Goal: Task Accomplishment & Management: Use online tool/utility

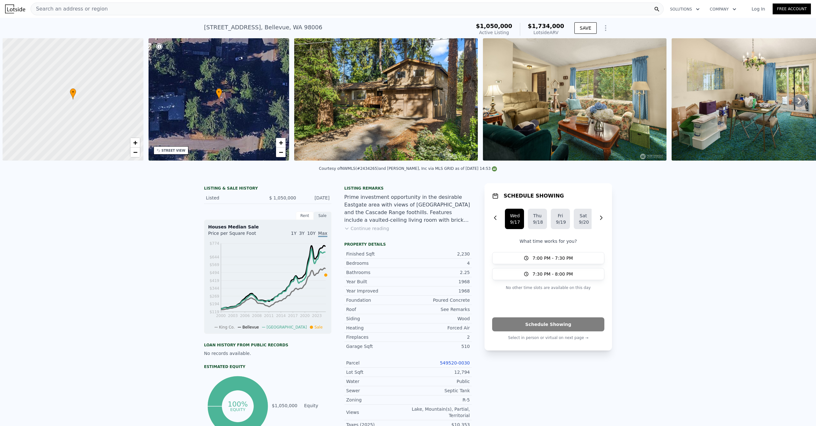
scroll to position [0, 3]
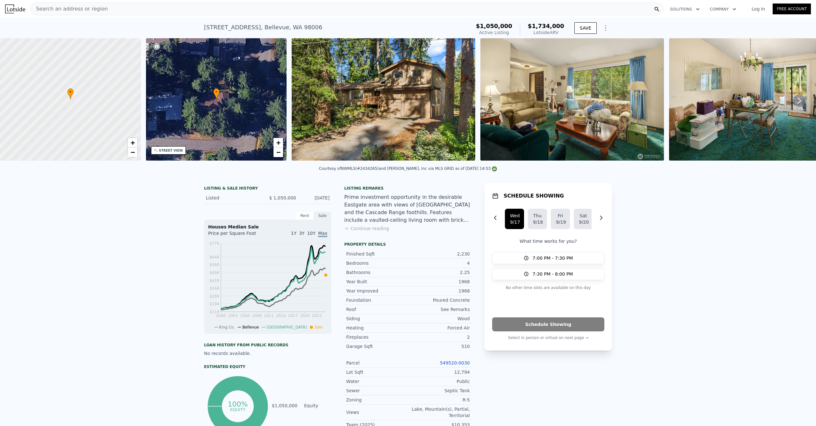
click at [98, 10] on span "Search an address or region" at bounding box center [69, 9] width 77 height 8
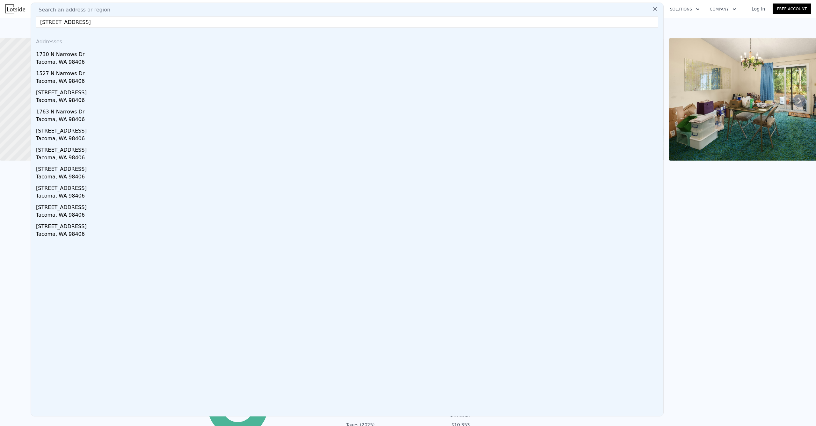
type input "[STREET_ADDRESS]"
click at [91, 53] on div "1730 N Narrows Dr" at bounding box center [348, 53] width 625 height 10
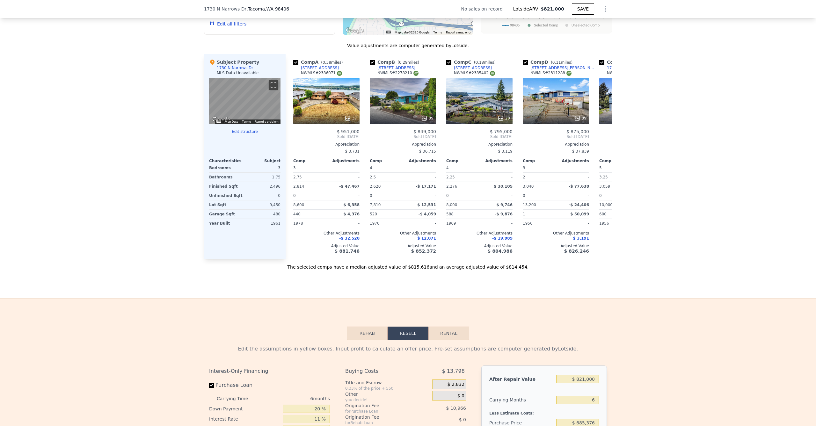
scroll to position [766, 0]
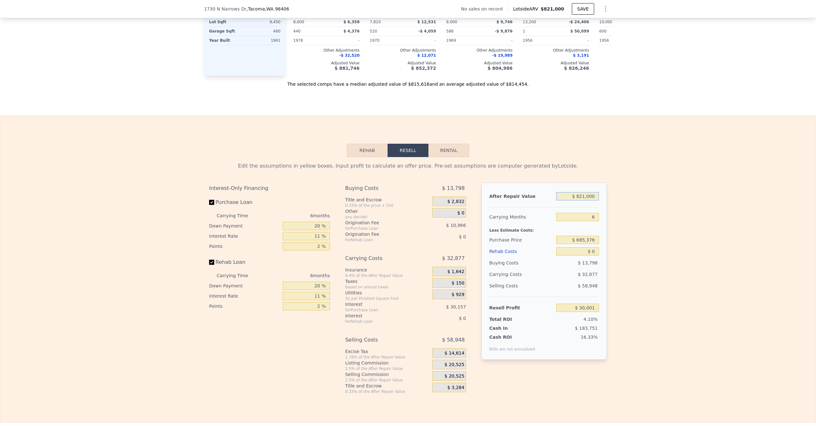
click at [590, 200] on input "$ 821,000" at bounding box center [577, 196] width 43 height 8
type input "$ 7"
type input "-$ 730,952"
type input "$ 70"
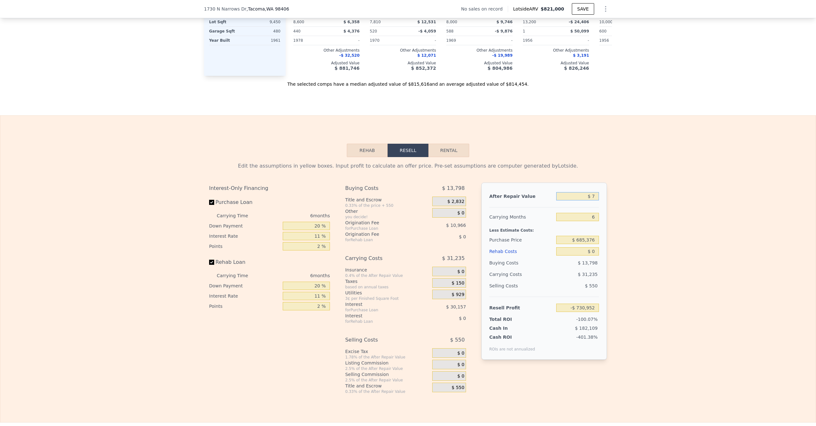
type input "-$ 730,894"
type input "$ 7,000"
type input "-$ 724,471"
type input "$ 70,000"
type input "-$ 666,078"
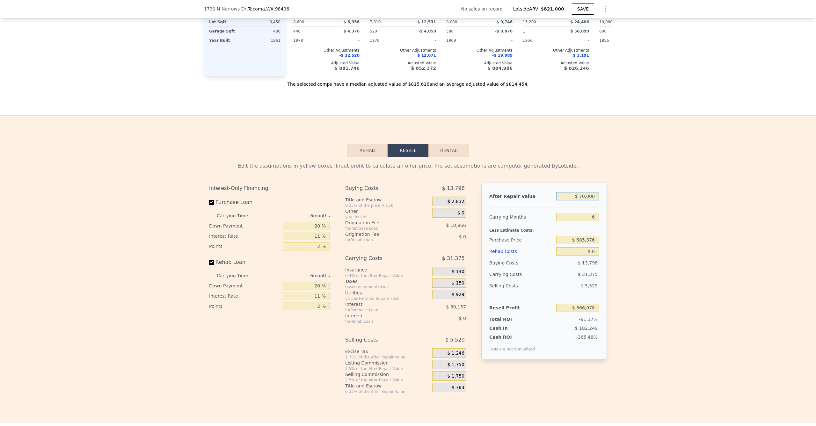
type input "$ 700,000"
type input "-$ 82,150"
click at [580, 244] on input "$ 685,376" at bounding box center [577, 240] width 43 height 8
type input "$ 450,000"
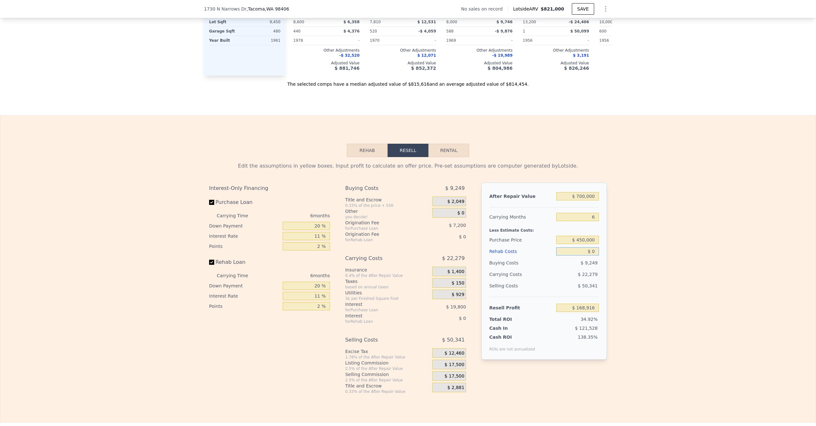
click at [575, 256] on input "$ 0" at bounding box center [577, 251] width 43 height 8
type input "$ 168,131"
click at [622, 262] on div "Edit the assumptions in yellow boxes. Input profit to calculate an offer price.…" at bounding box center [407, 275] width 815 height 237
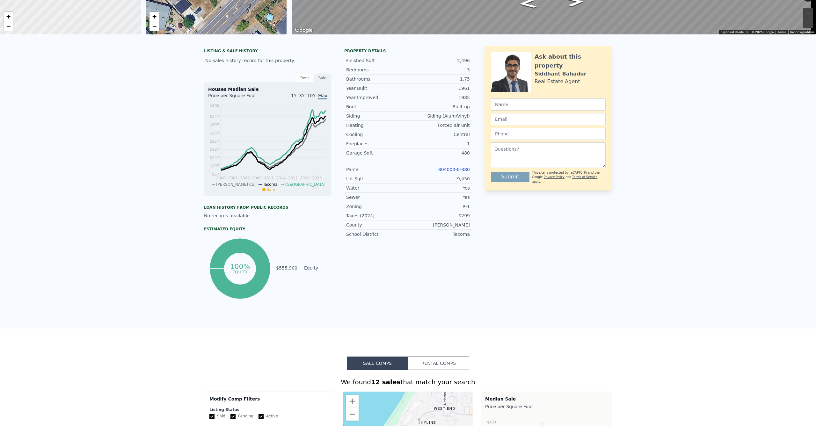
scroll to position [0, 0]
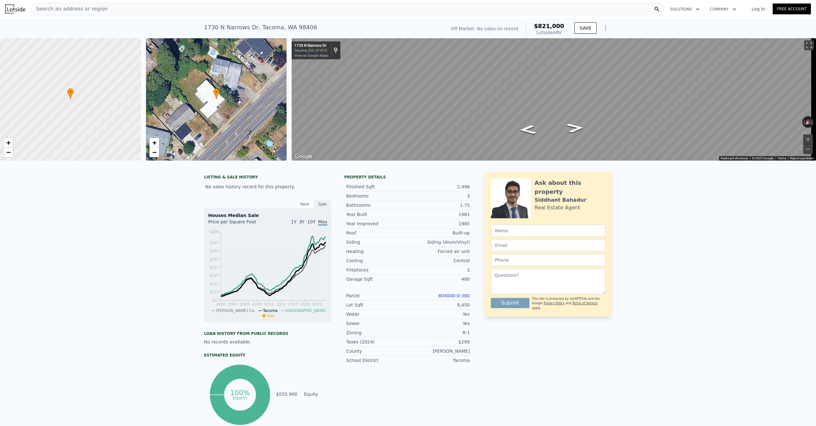
click at [150, 7] on div "Search an address or region" at bounding box center [347, 9] width 633 height 13
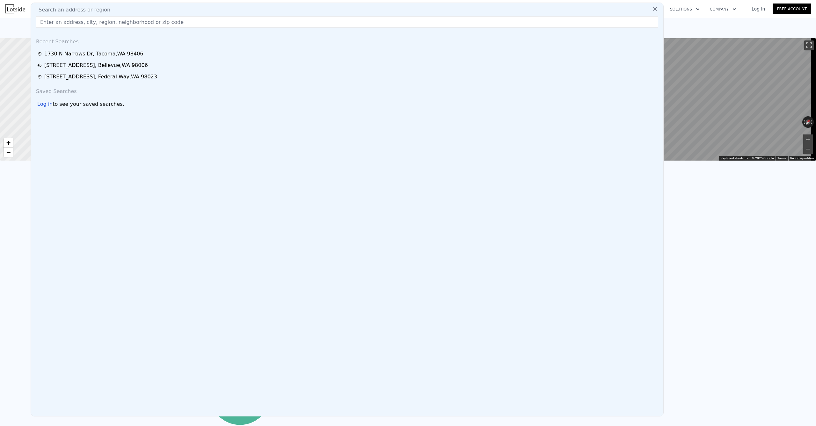
type input "$ 821,000"
type input "$ 30,001"
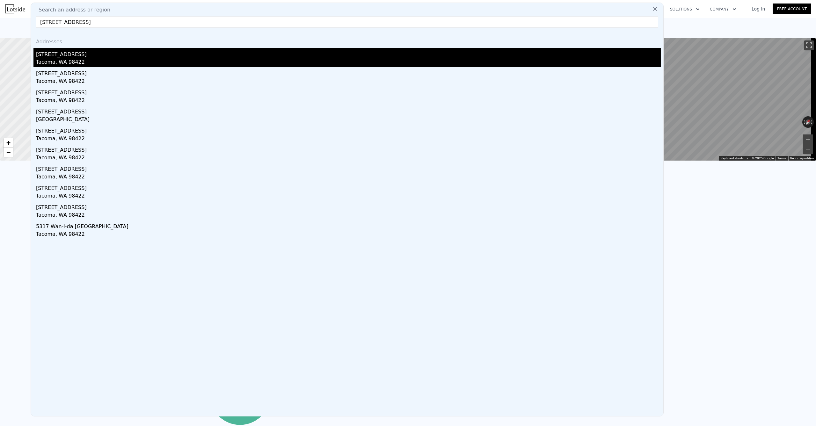
type input "[STREET_ADDRESS]"
click at [78, 54] on div "[STREET_ADDRESS]" at bounding box center [348, 53] width 625 height 10
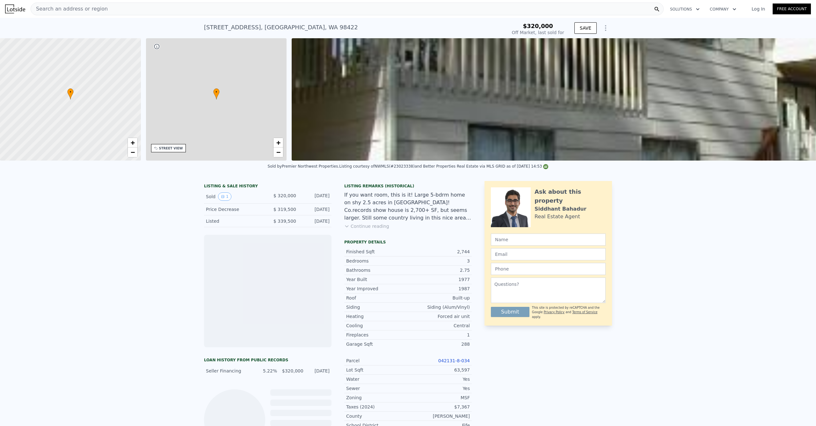
scroll to position [0, 149]
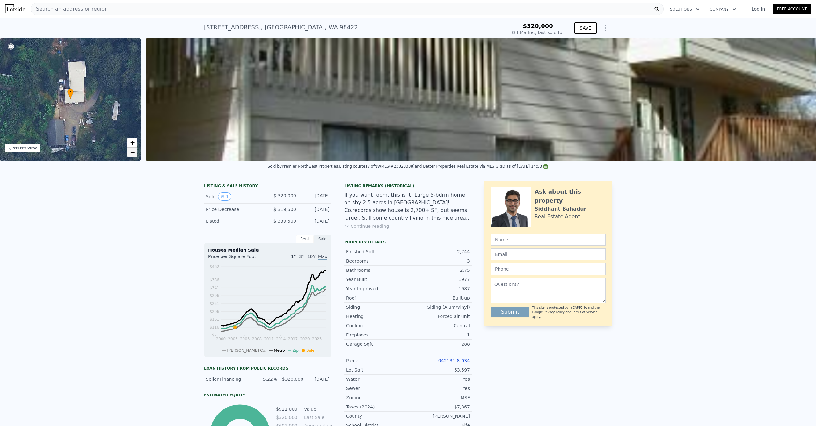
click at [137, 154] on link "−" at bounding box center [132, 153] width 10 height 10
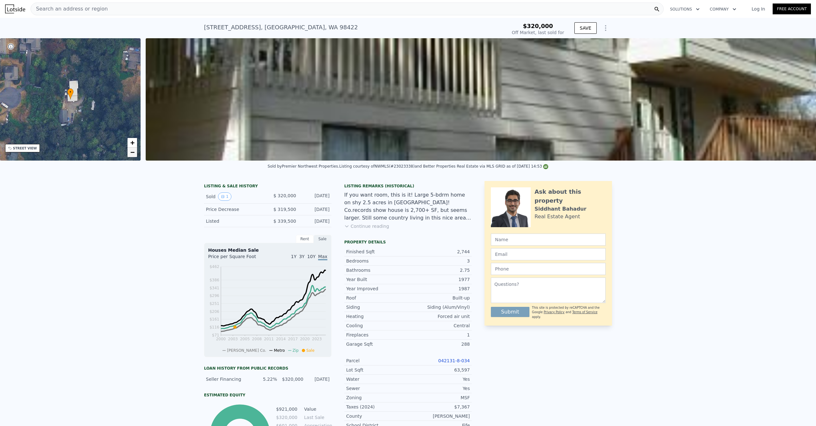
click at [135, 155] on link "−" at bounding box center [132, 153] width 10 height 10
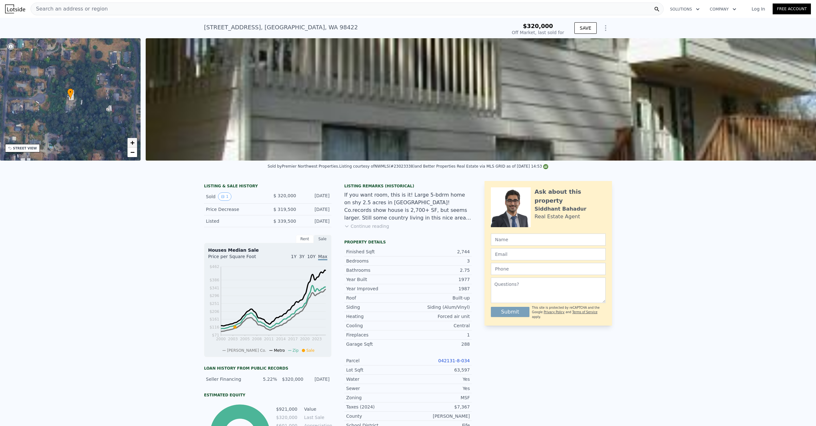
click at [133, 145] on span "+" at bounding box center [132, 143] width 4 height 8
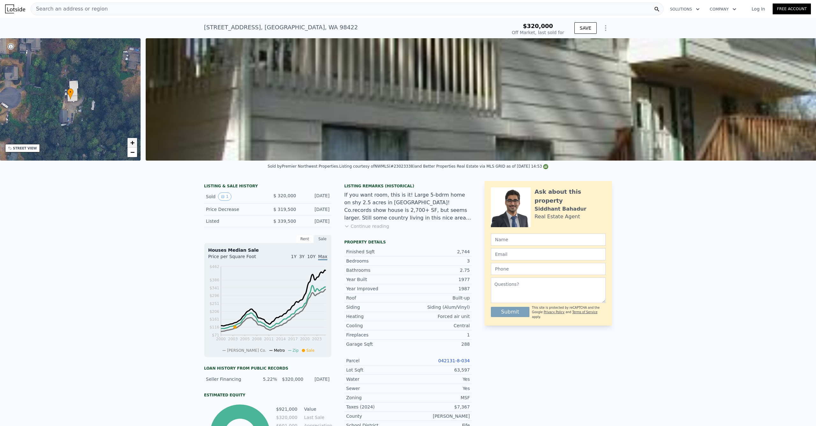
click at [133, 144] on span "+" at bounding box center [132, 143] width 4 height 8
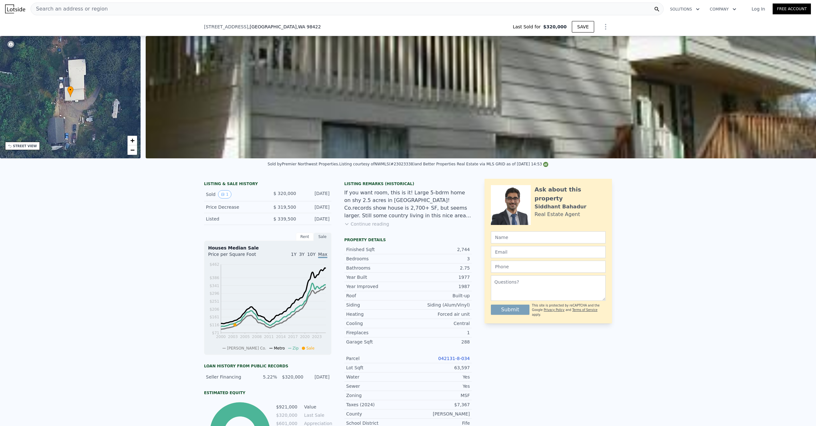
scroll to position [50, 0]
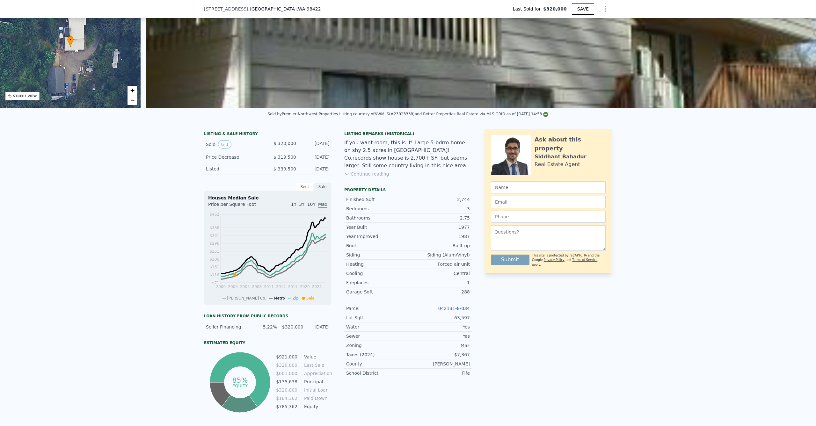
click at [360, 177] on button "Continue reading" at bounding box center [366, 174] width 45 height 6
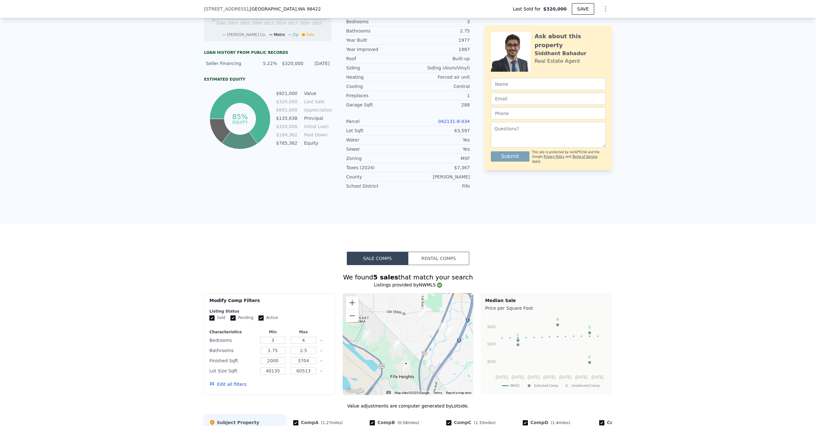
scroll to position [0, 0]
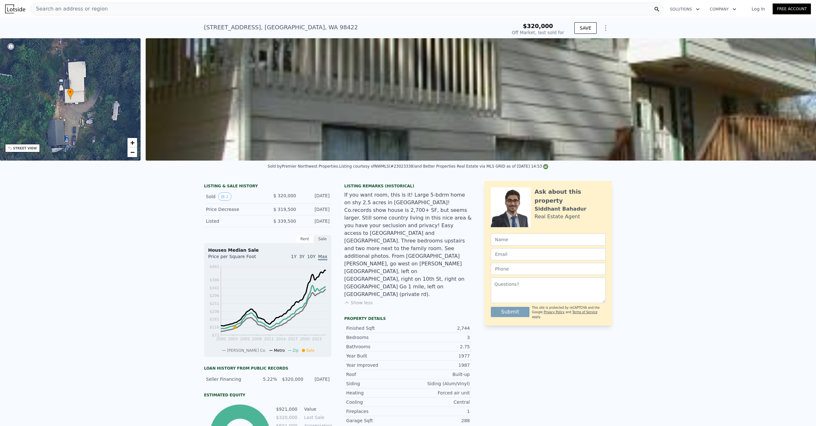
click at [396, 169] on div "Listing courtesy of NWMLS (#23023338) and Better Properties Real Estate via MLS…" at bounding box center [443, 166] width 209 height 4
copy div "23023338"
click at [138, 153] on div "• + −" at bounding box center [70, 99] width 141 height 122
click at [131, 155] on span "−" at bounding box center [132, 152] width 4 height 8
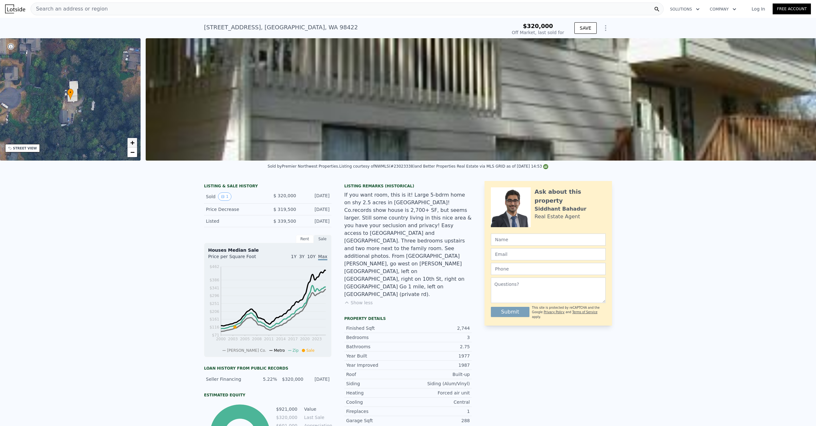
click at [132, 140] on span "+" at bounding box center [132, 143] width 4 height 8
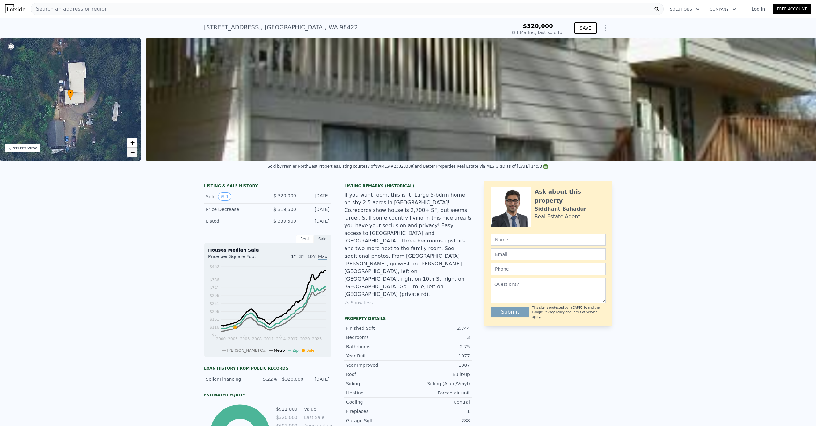
click at [131, 150] on span "−" at bounding box center [132, 152] width 4 height 8
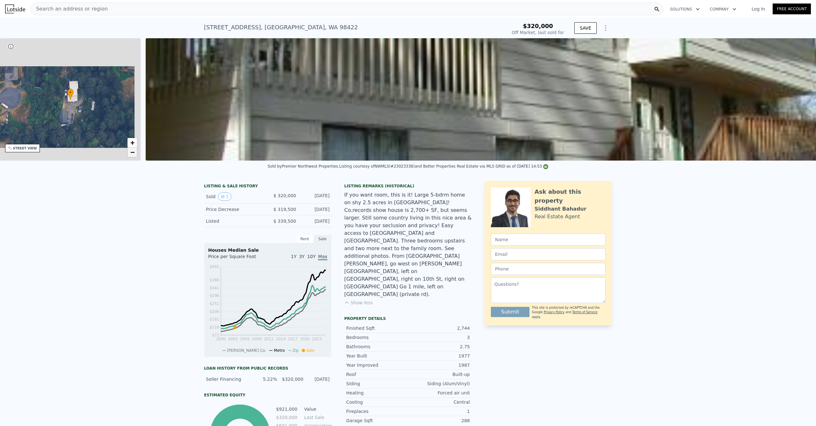
click at [132, 152] on span "−" at bounding box center [132, 152] width 4 height 8
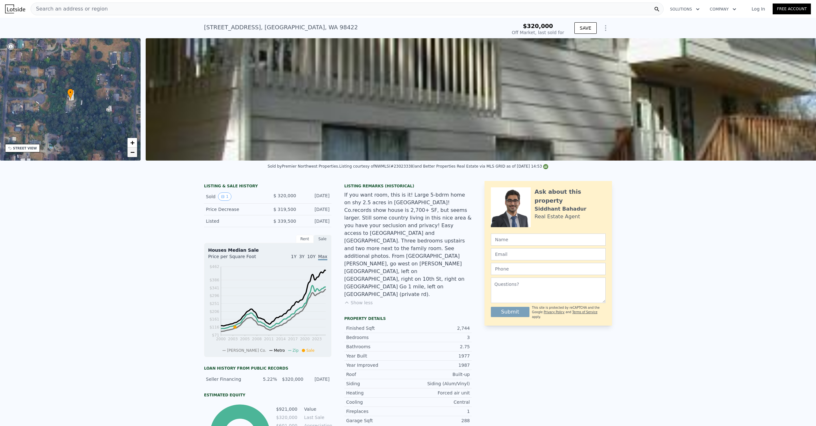
click at [129, 152] on link "−" at bounding box center [132, 153] width 10 height 10
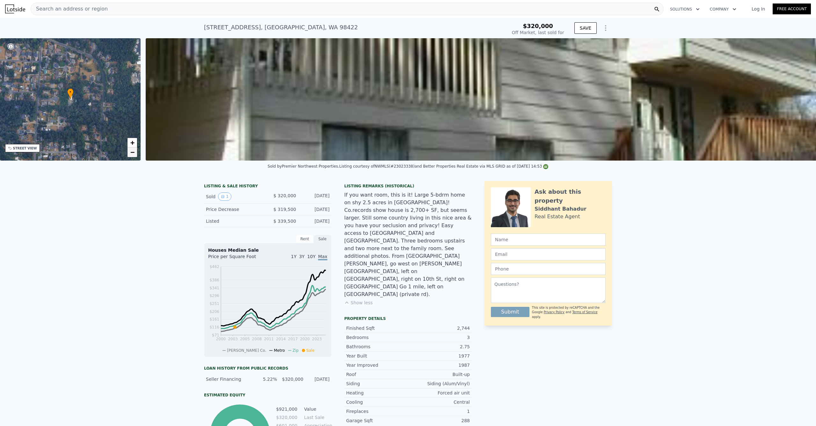
click at [130, 152] on link "−" at bounding box center [132, 153] width 10 height 10
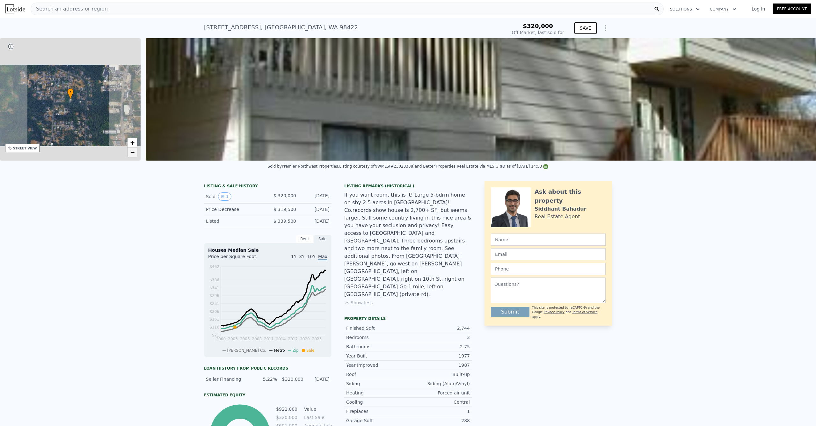
click at [130, 152] on link "−" at bounding box center [132, 153] width 10 height 10
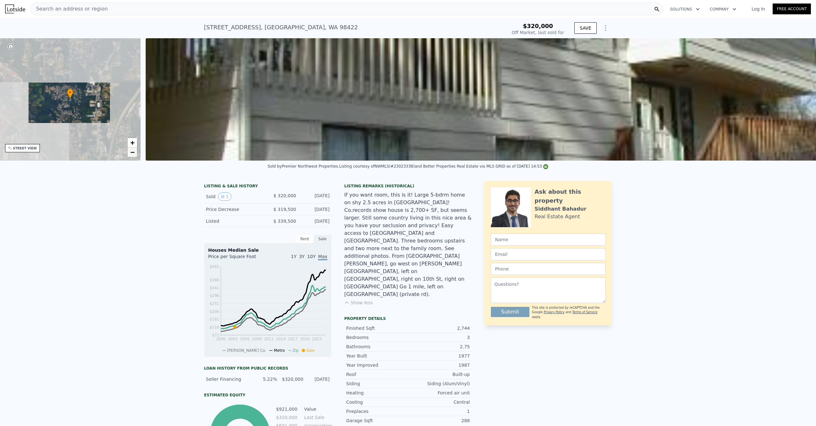
click at [130, 152] on link "−" at bounding box center [132, 153] width 10 height 10
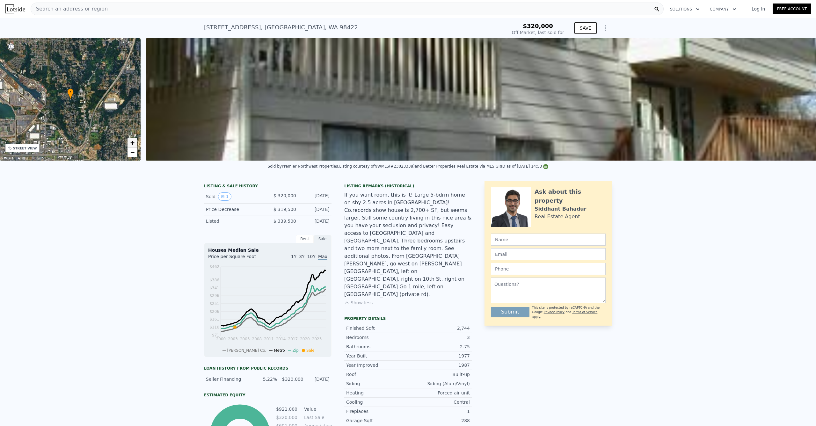
click at [131, 145] on span "+" at bounding box center [132, 143] width 4 height 8
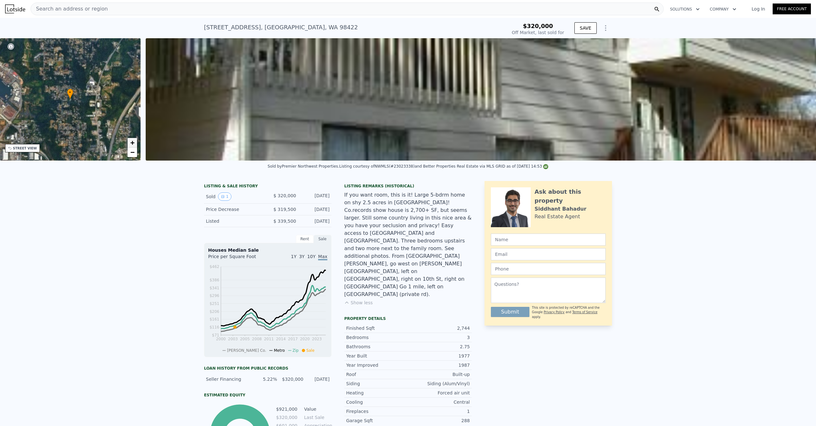
click at [132, 145] on span "+" at bounding box center [132, 143] width 4 height 8
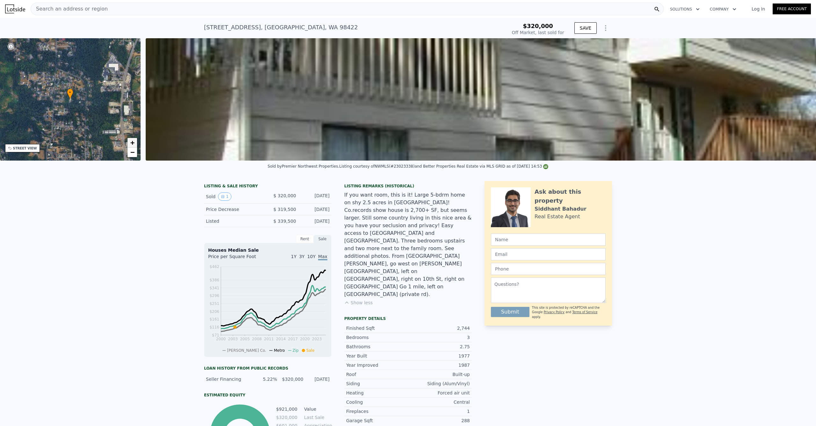
click at [132, 145] on span "+" at bounding box center [132, 143] width 4 height 8
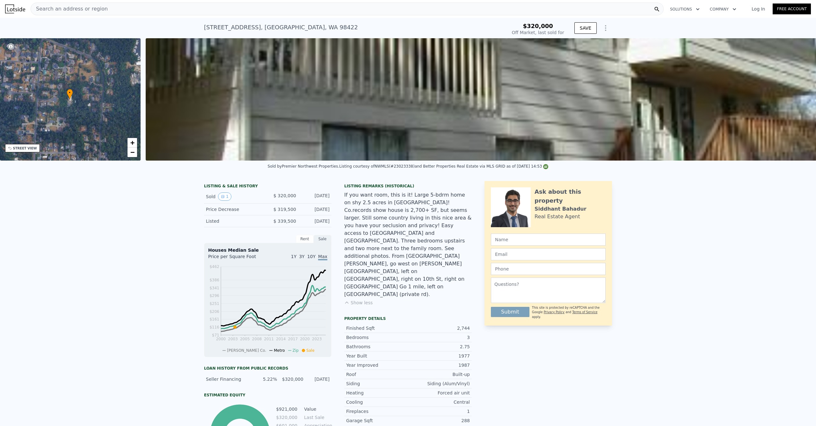
type input "$ 921,000"
type input "$ 507,621"
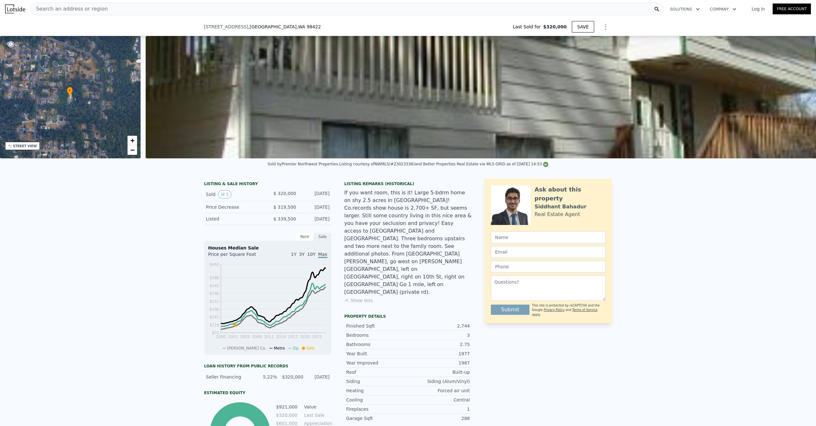
scroll to position [593, 0]
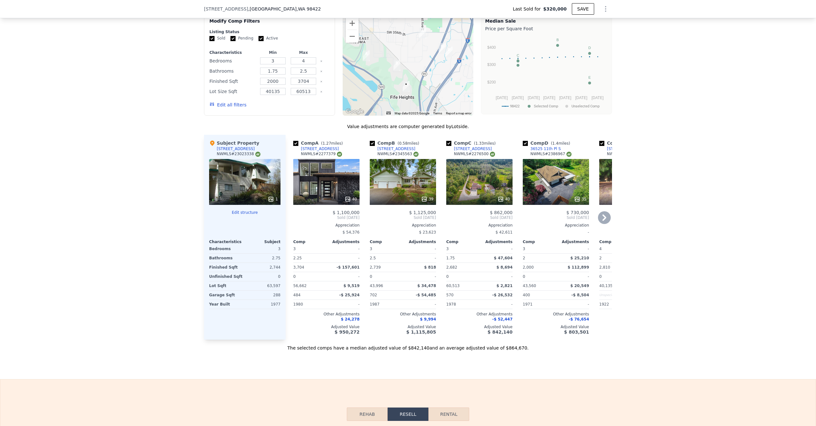
click at [322, 160] on div "40" at bounding box center [326, 182] width 66 height 46
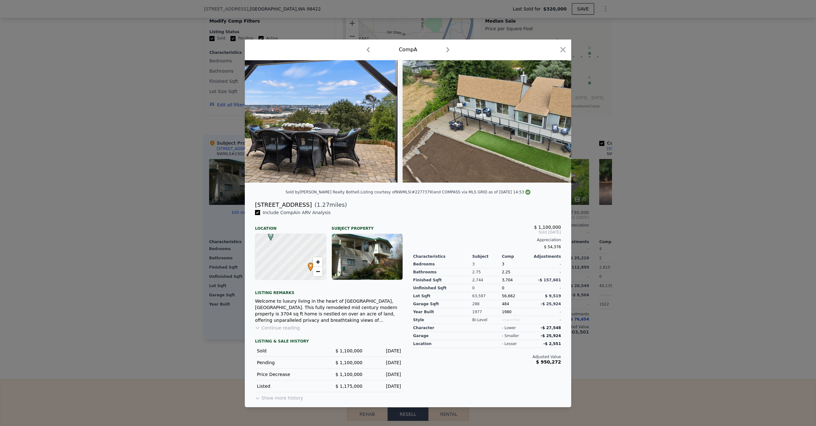
scroll to position [0, 6906]
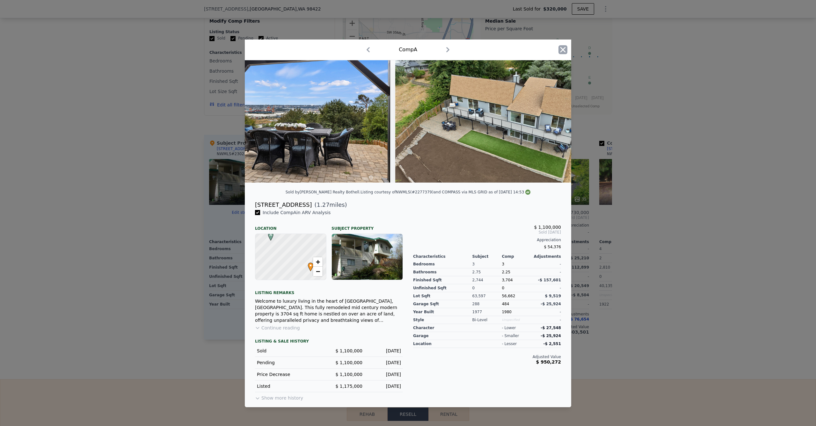
click at [559, 48] on icon "button" at bounding box center [562, 49] width 9 height 9
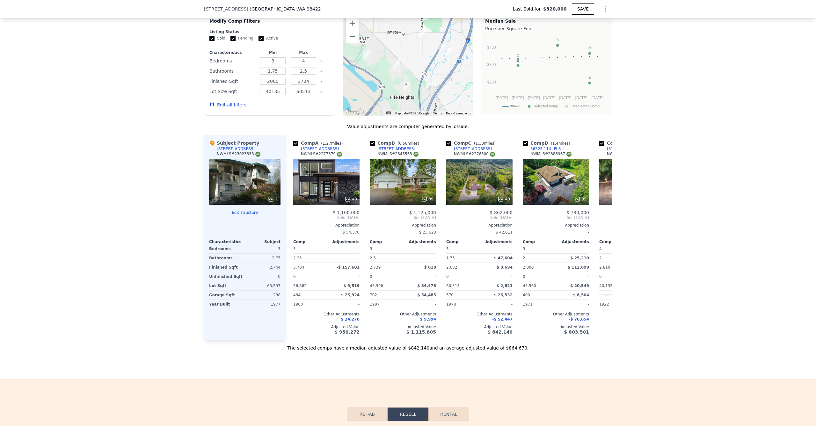
click at [245, 159] on div "1" at bounding box center [244, 182] width 71 height 46
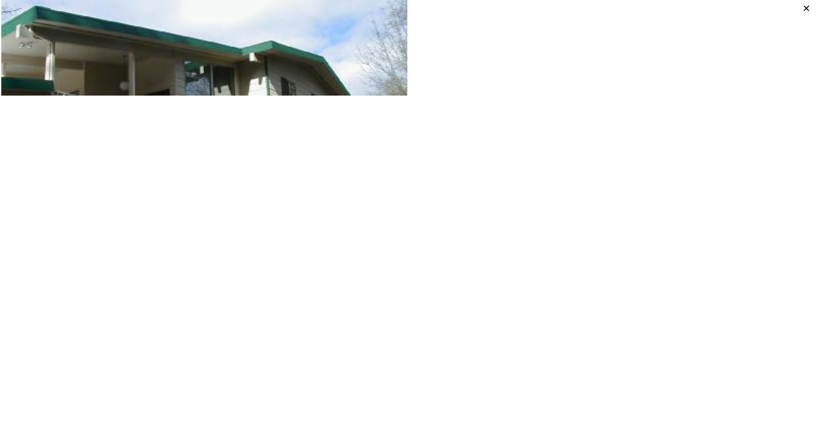
click at [807, 8] on icon at bounding box center [806, 8] width 5 height 5
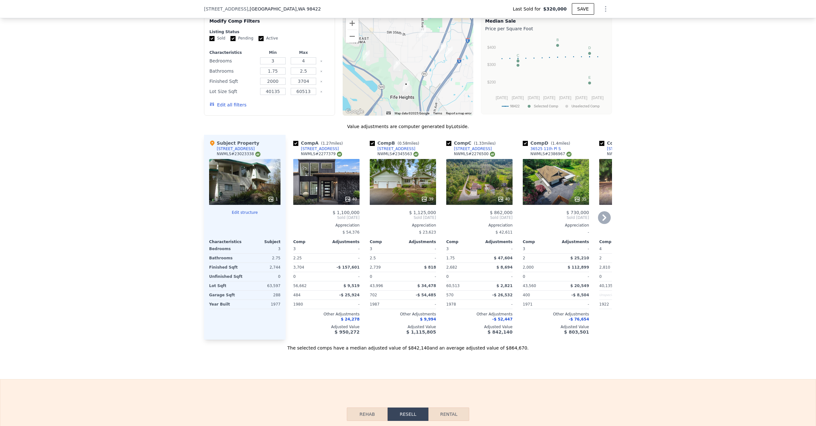
click at [390, 159] on div "39" at bounding box center [403, 182] width 66 height 46
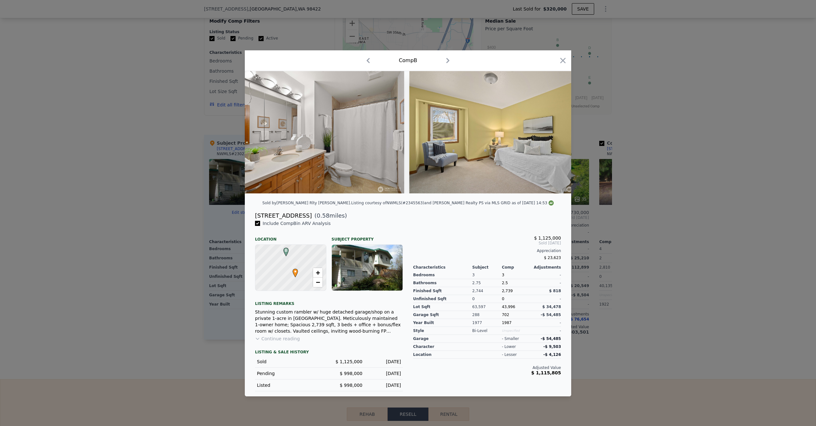
scroll to position [0, 4631]
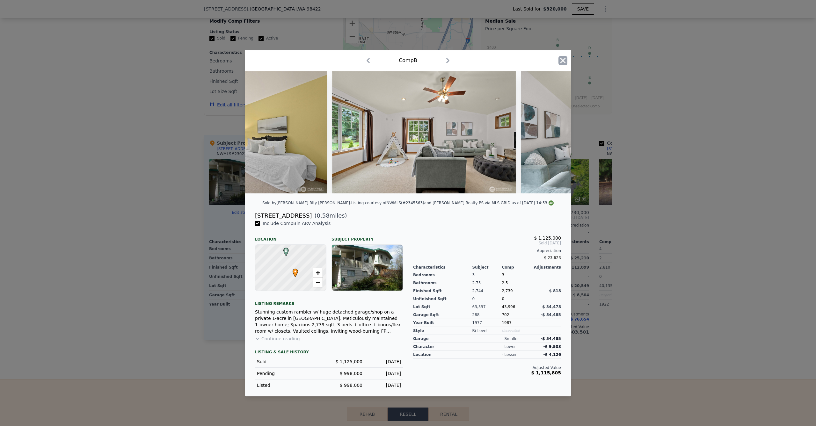
click at [564, 59] on icon "button" at bounding box center [562, 60] width 9 height 9
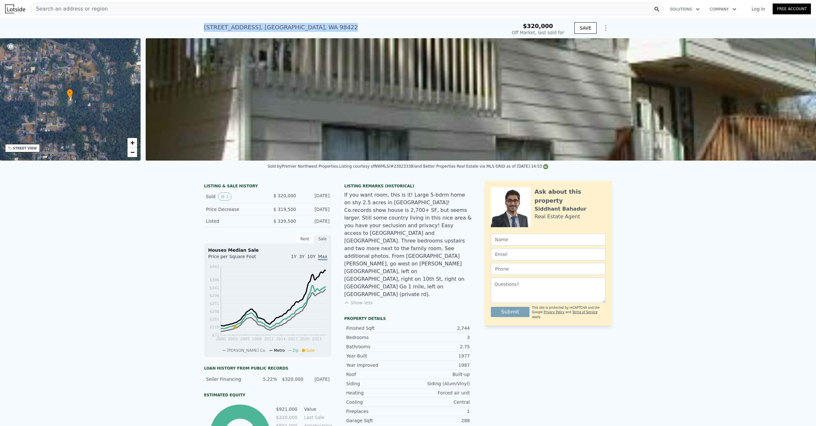
drag, startPoint x: 322, startPoint y: 28, endPoint x: 192, endPoint y: 29, distance: 130.4
click at [192, 29] on div "[STREET_ADDRESS] Sold [DATE] for $320k $320,000 Off Market, last sold for SAVE" at bounding box center [408, 28] width 816 height 20
copy div "[STREET_ADDRESS] Sold [DATE] for $320k"
